Goal: Find specific page/section: Find specific page/section

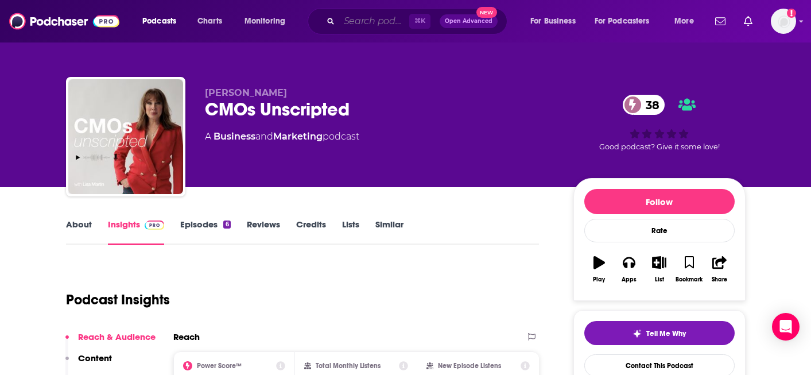
click at [372, 19] on input "Search podcasts, credits, & more..." at bounding box center [374, 21] width 70 height 18
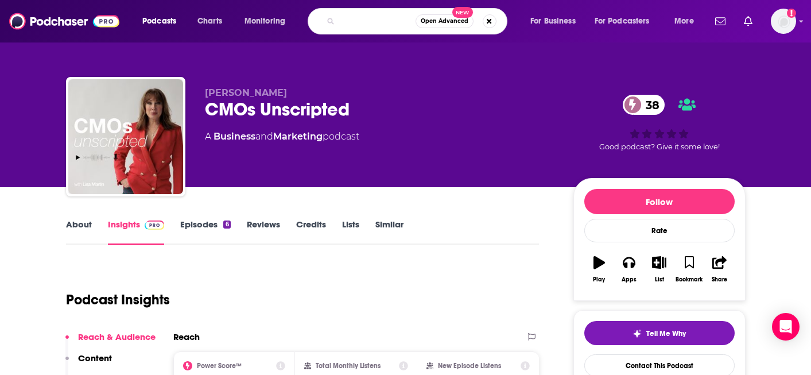
type input "the software leaders uncensored"
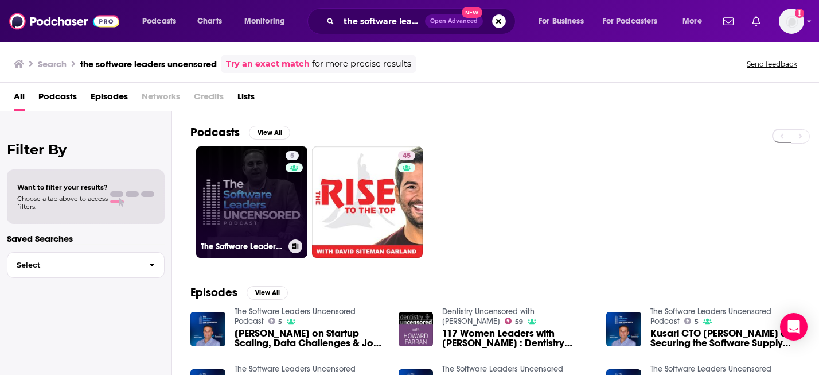
click at [280, 189] on link "5 The Software Leaders Uncensored Podcast" at bounding box center [251, 201] width 111 height 111
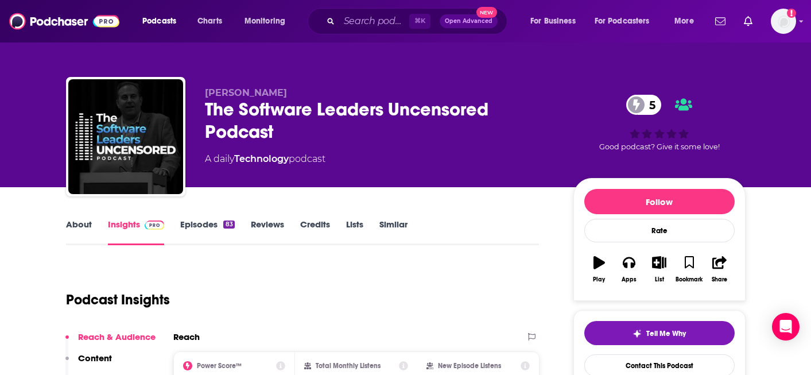
click at [199, 223] on link "Episodes 83" at bounding box center [207, 232] width 54 height 26
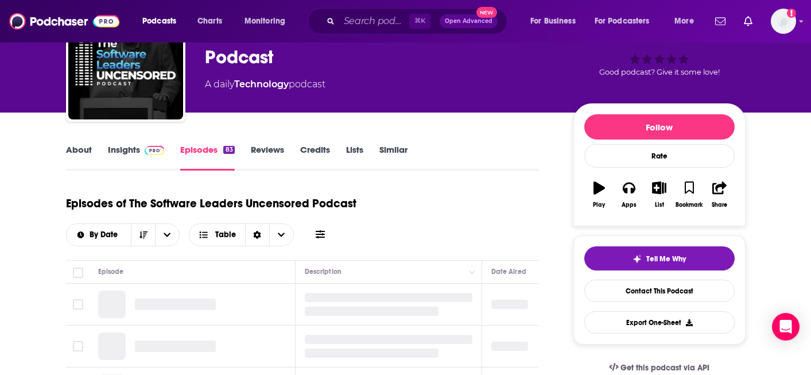
scroll to position [129, 0]
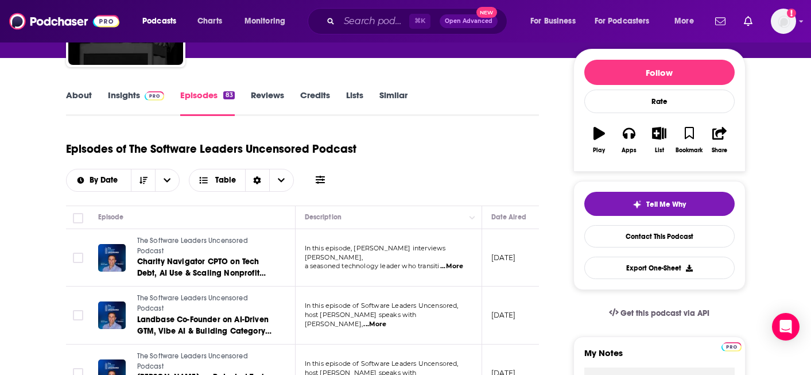
click at [128, 98] on link "Insights" at bounding box center [136, 102] width 57 height 26
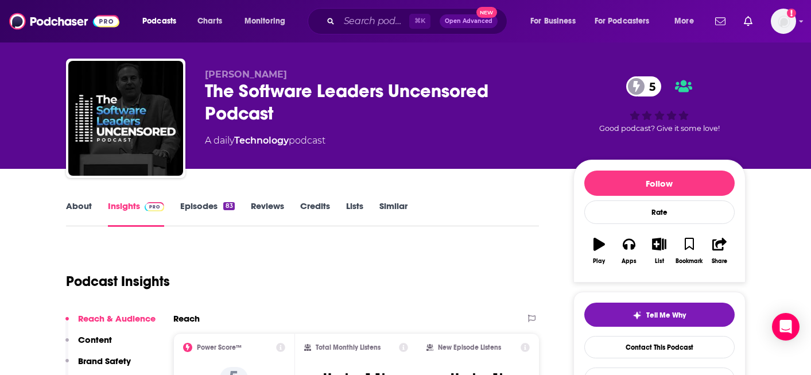
scroll to position [19, 0]
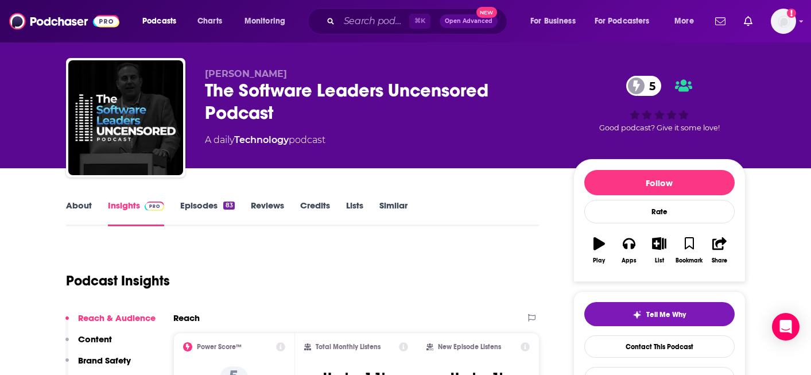
click at [206, 204] on link "Episodes 83" at bounding box center [207, 213] width 54 height 26
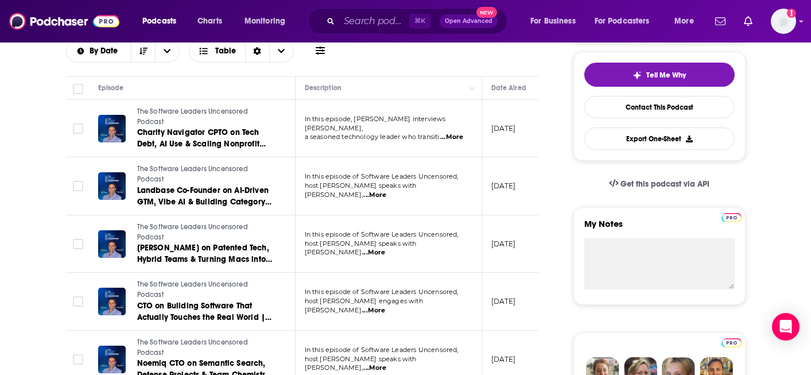
scroll to position [259, 0]
